Goal: Task Accomplishment & Management: Manage account settings

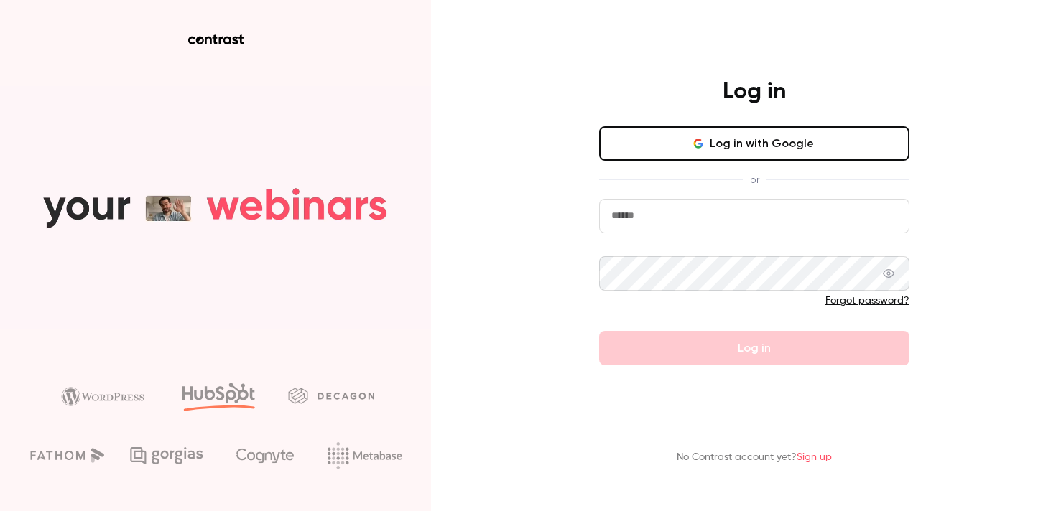
type input "**********"
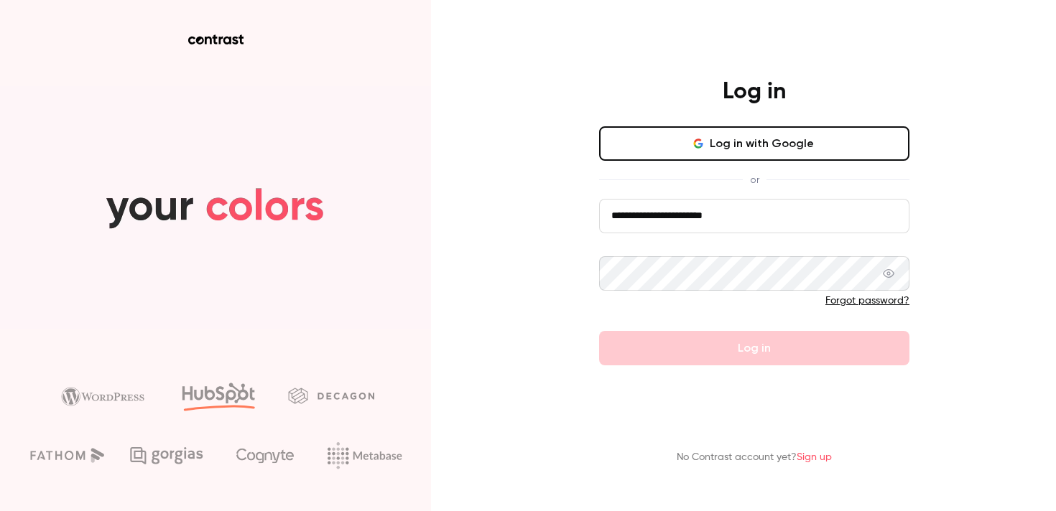
click at [715, 346] on form "**********" at bounding box center [754, 282] width 310 height 167
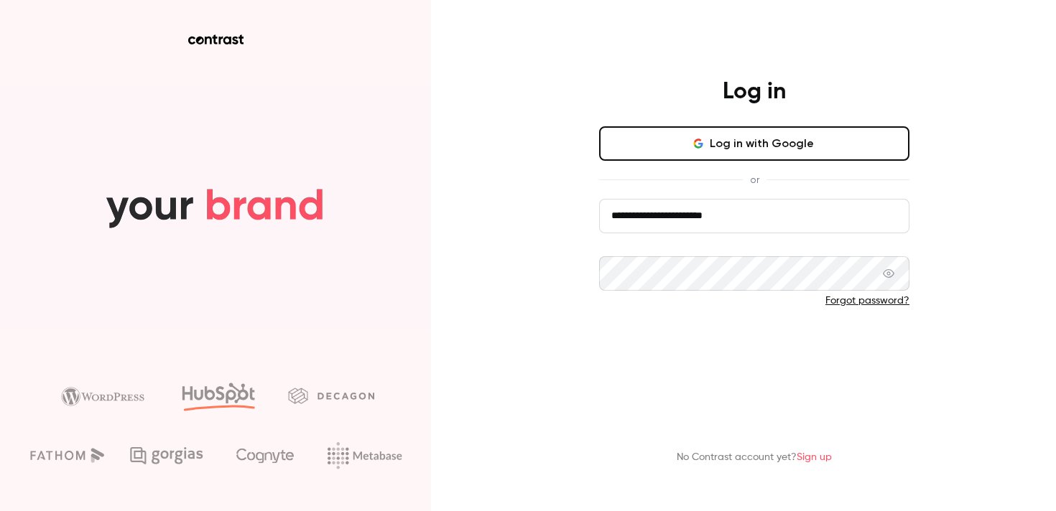
click at [735, 343] on button "Log in" at bounding box center [754, 348] width 310 height 34
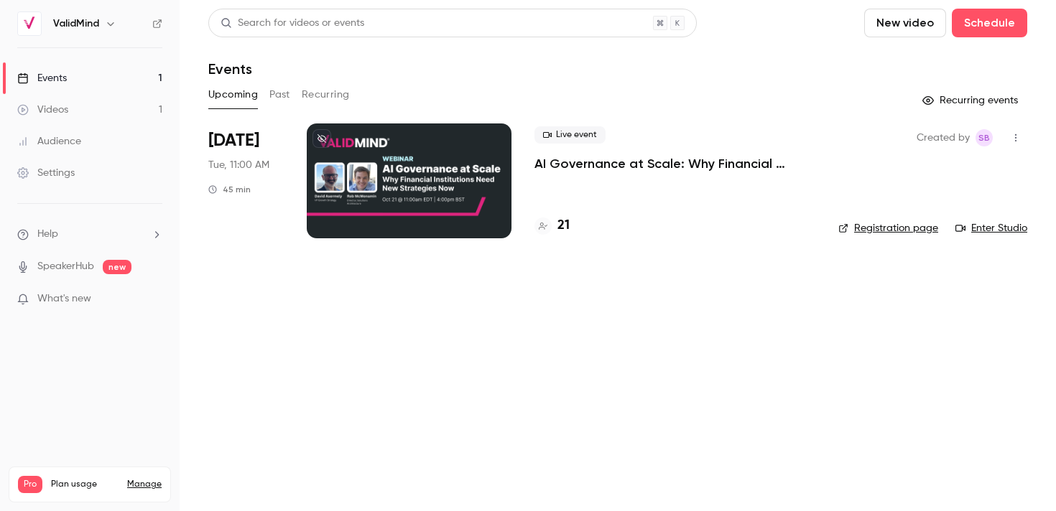
click at [401, 159] on div at bounding box center [409, 181] width 205 height 115
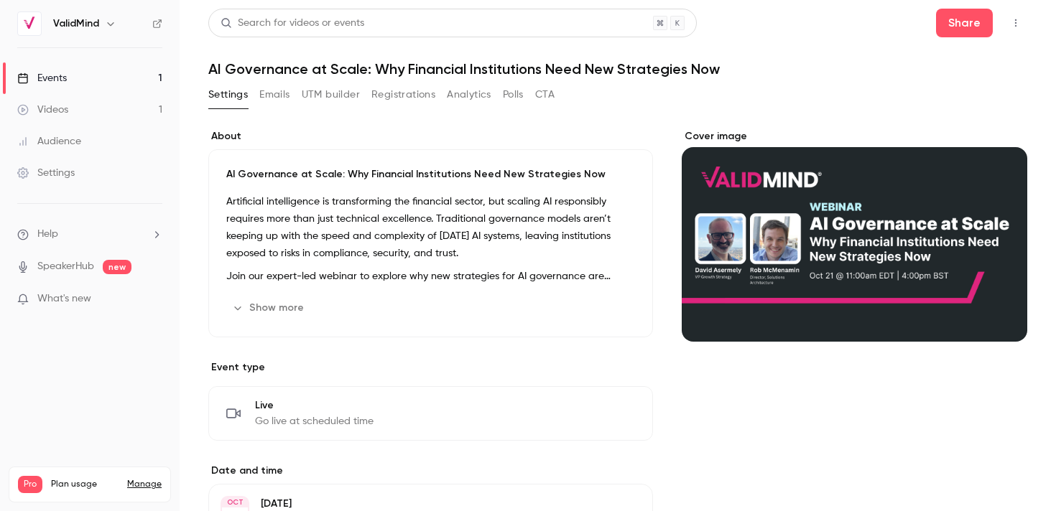
scroll to position [24, 0]
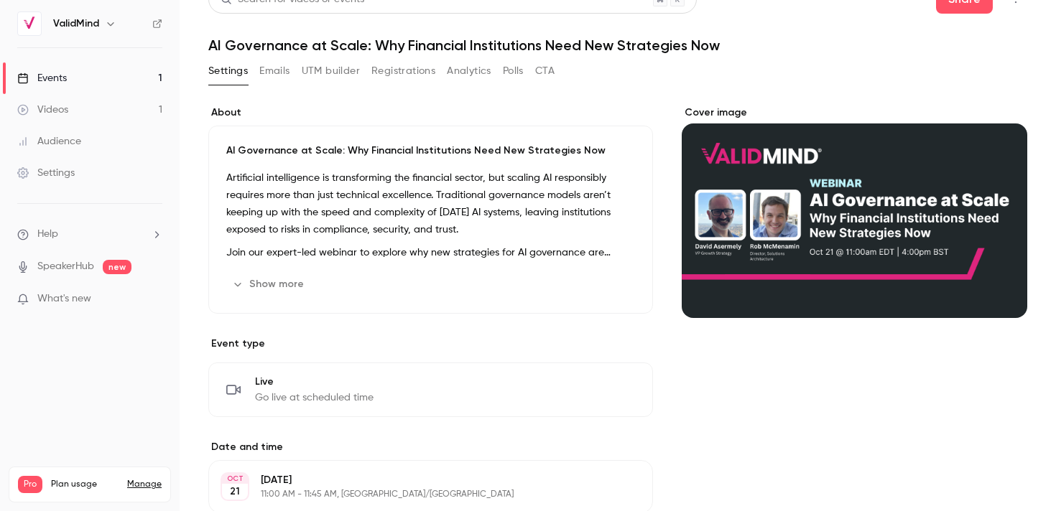
click at [385, 67] on button "Registrations" at bounding box center [403, 71] width 64 height 23
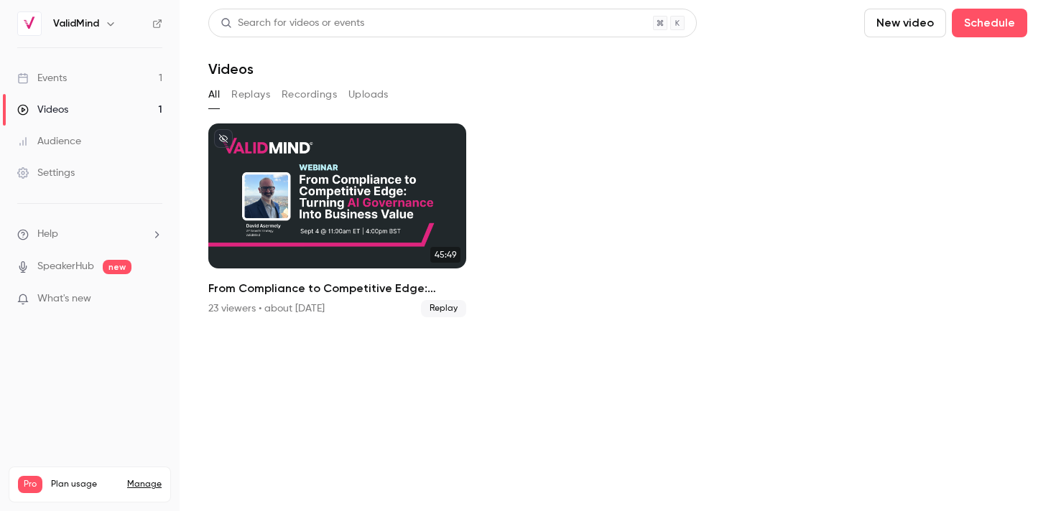
click at [85, 70] on link "Events 1" at bounding box center [90, 78] width 180 height 32
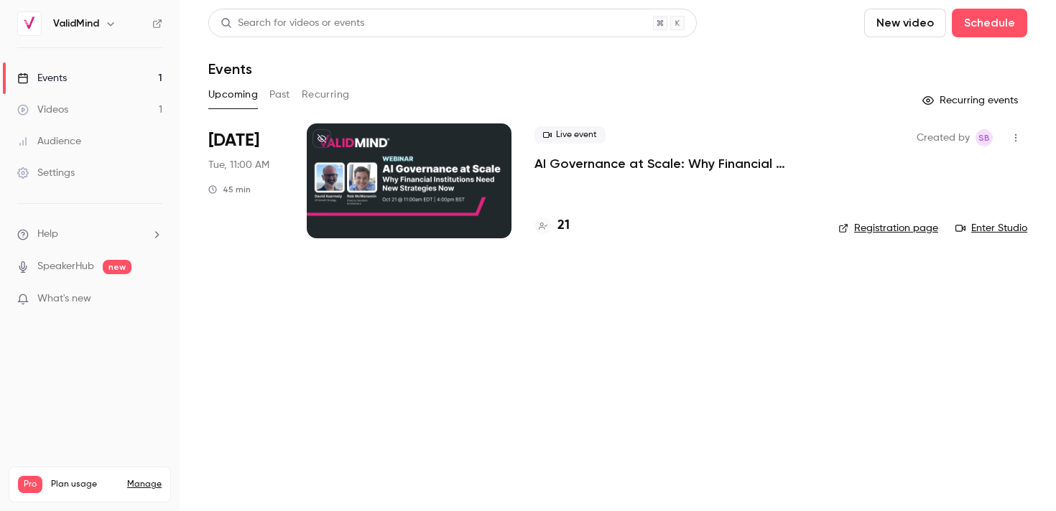
click at [411, 169] on div at bounding box center [409, 181] width 205 height 115
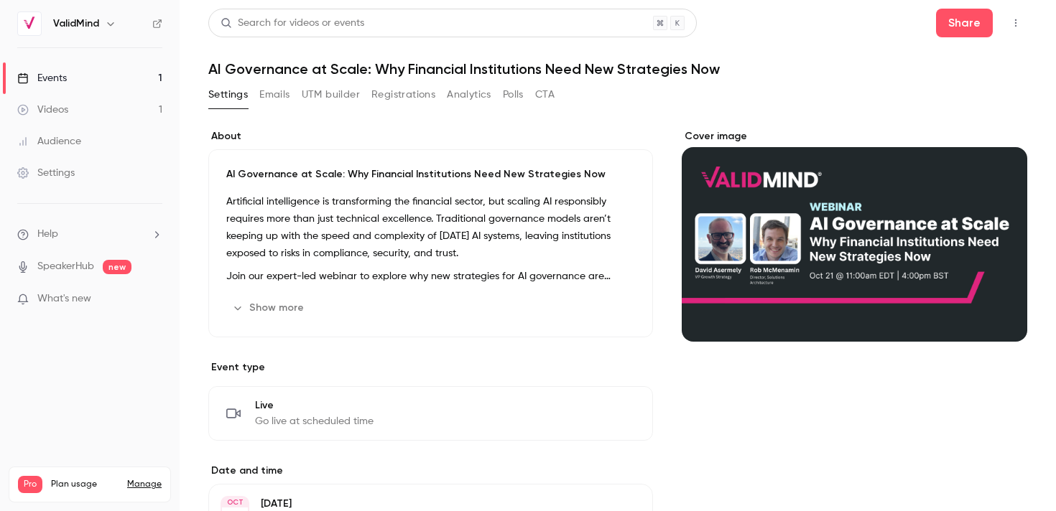
click at [143, 479] on link "Manage" at bounding box center [144, 484] width 34 height 11
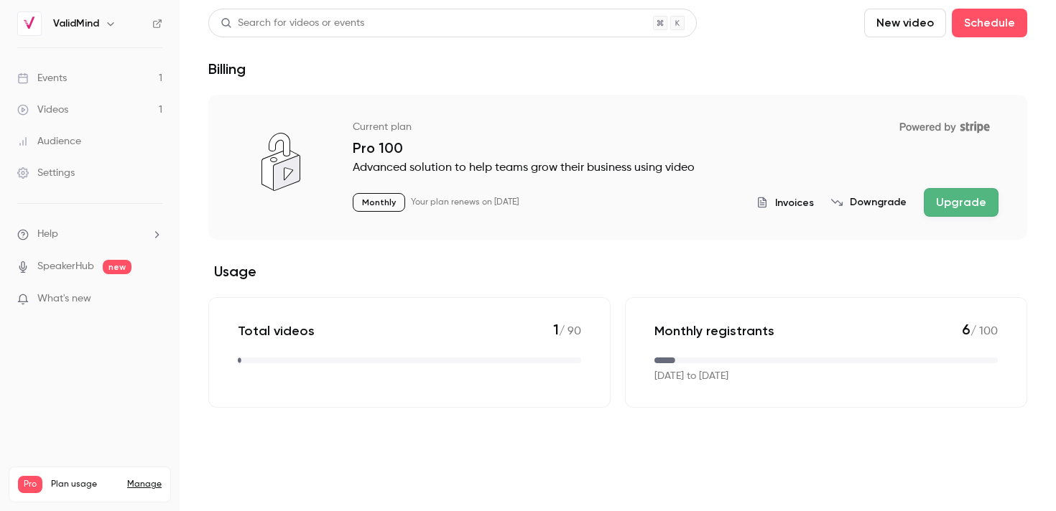
click at [138, 479] on link "Manage" at bounding box center [144, 484] width 34 height 11
click at [786, 203] on span "Invoices" at bounding box center [794, 202] width 39 height 15
